Goal: Find specific page/section: Find specific page/section

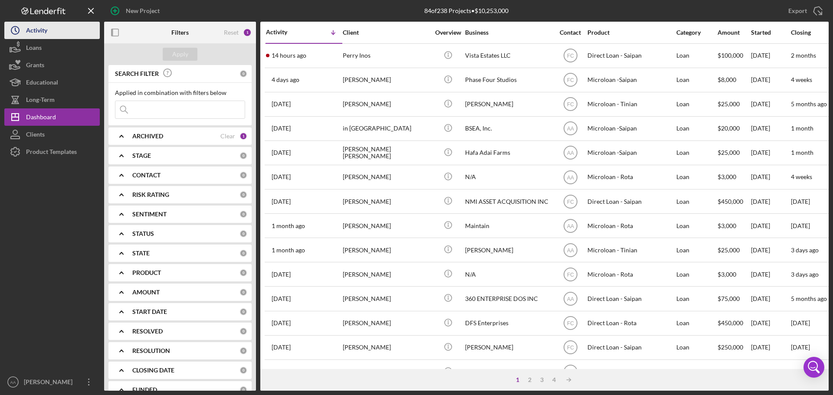
scroll to position [294, 0]
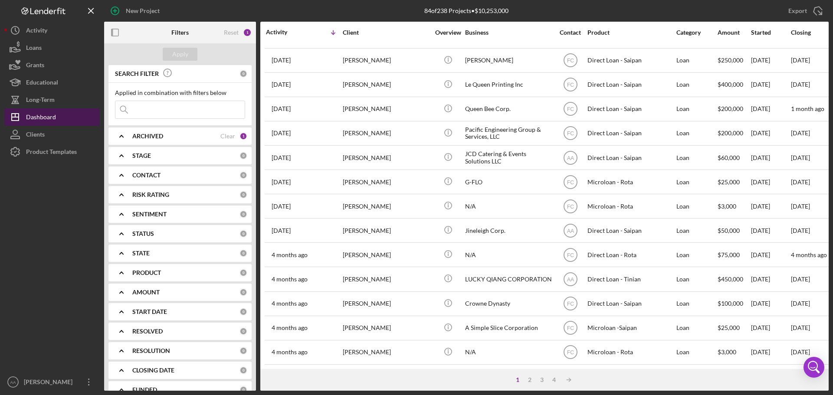
click at [57, 120] on button "Icon/Dashboard Dashboard" at bounding box center [51, 116] width 95 height 17
click at [41, 120] on div "Dashboard" at bounding box center [41, 118] width 30 height 20
click at [51, 136] on button "Clients" at bounding box center [51, 134] width 95 height 17
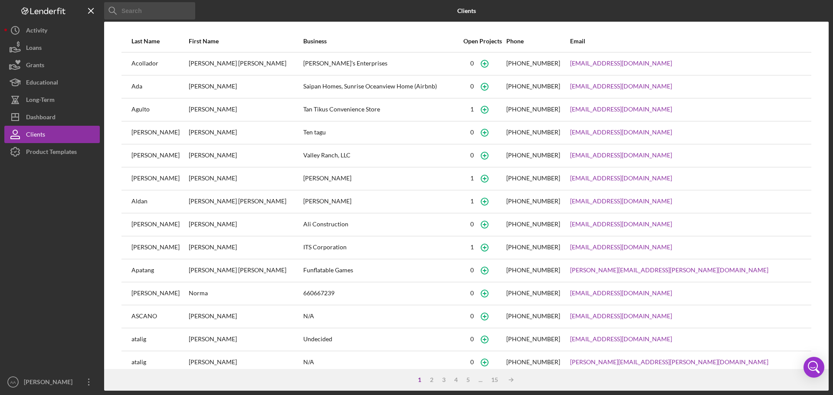
click at [157, 4] on input at bounding box center [149, 10] width 91 height 17
type input "[PERSON_NAME]"
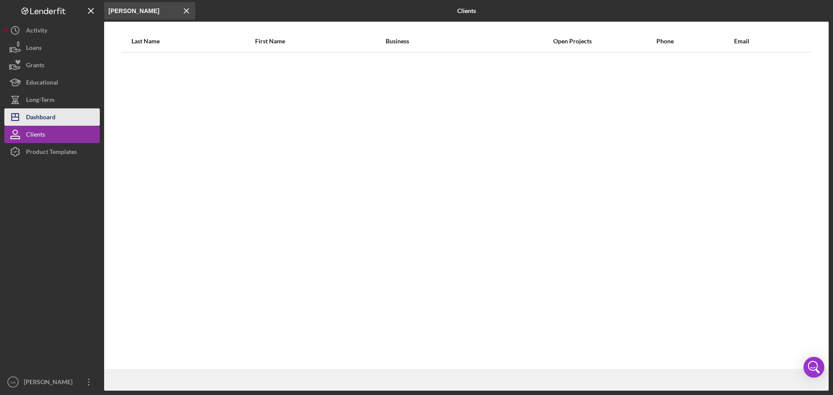
click at [63, 124] on button "Icon/Dashboard Dashboard" at bounding box center [51, 116] width 95 height 17
